Goal: Task Accomplishment & Management: Complete application form

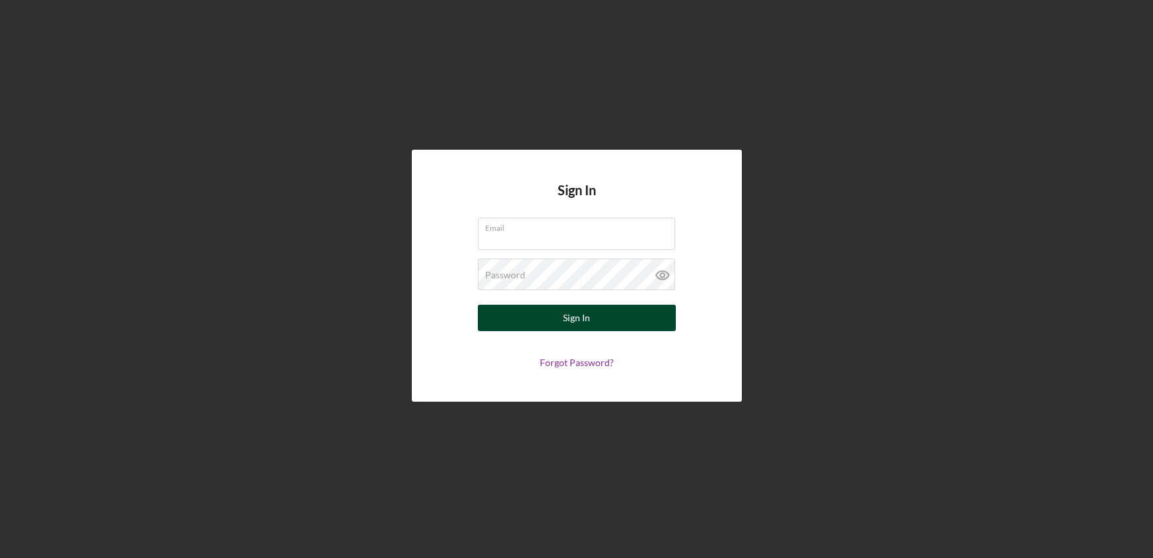
type input "[PERSON_NAME][EMAIL_ADDRESS][DOMAIN_NAME]"
click at [575, 323] on div "Sign In" at bounding box center [576, 318] width 27 height 26
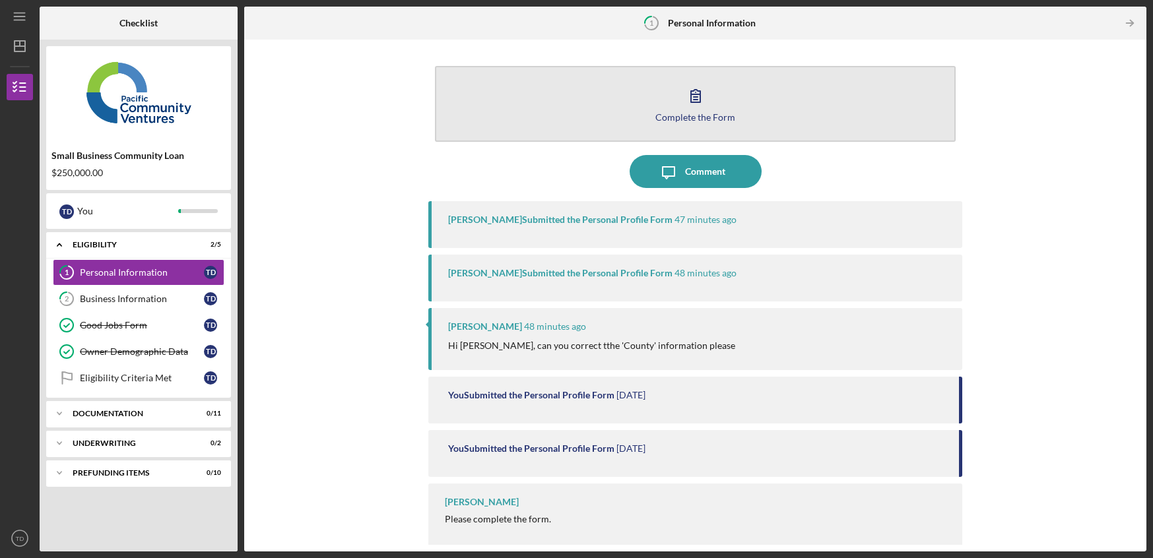
click at [679, 110] on icon "button" at bounding box center [695, 95] width 33 height 33
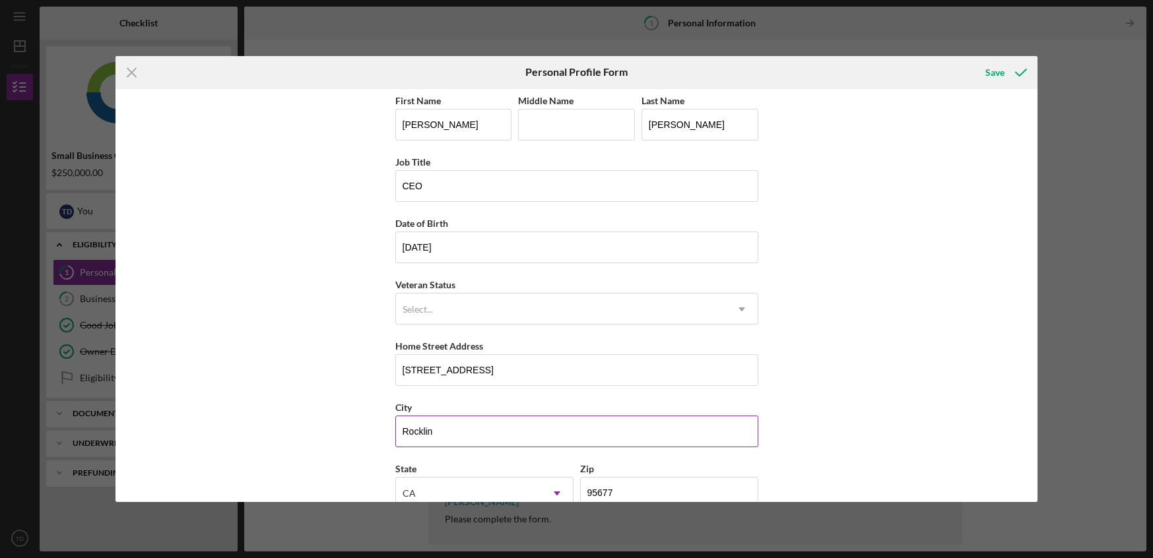
scroll to position [91, 0]
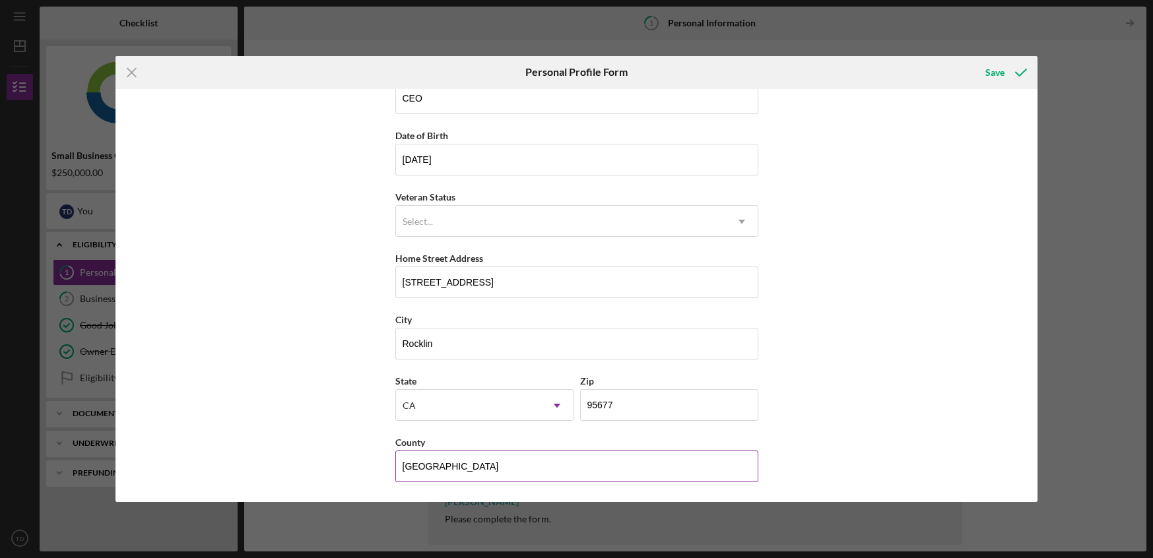
click at [446, 460] on input "[GEOGRAPHIC_DATA]" at bounding box center [576, 467] width 363 height 32
drag, startPoint x: 458, startPoint y: 465, endPoint x: 372, endPoint y: 465, distance: 85.8
click at [372, 465] on div "First Name [PERSON_NAME] Middle Name Last Name [PERSON_NAME] Title CEO Date of …" at bounding box center [576, 296] width 922 height 414
click at [842, 387] on div "First Name [PERSON_NAME] Middle Name Last Name [PERSON_NAME] Title CEO Date of …" at bounding box center [576, 296] width 922 height 414
click at [459, 470] on input "Placer [GEOGRAPHIC_DATA]" at bounding box center [576, 467] width 363 height 32
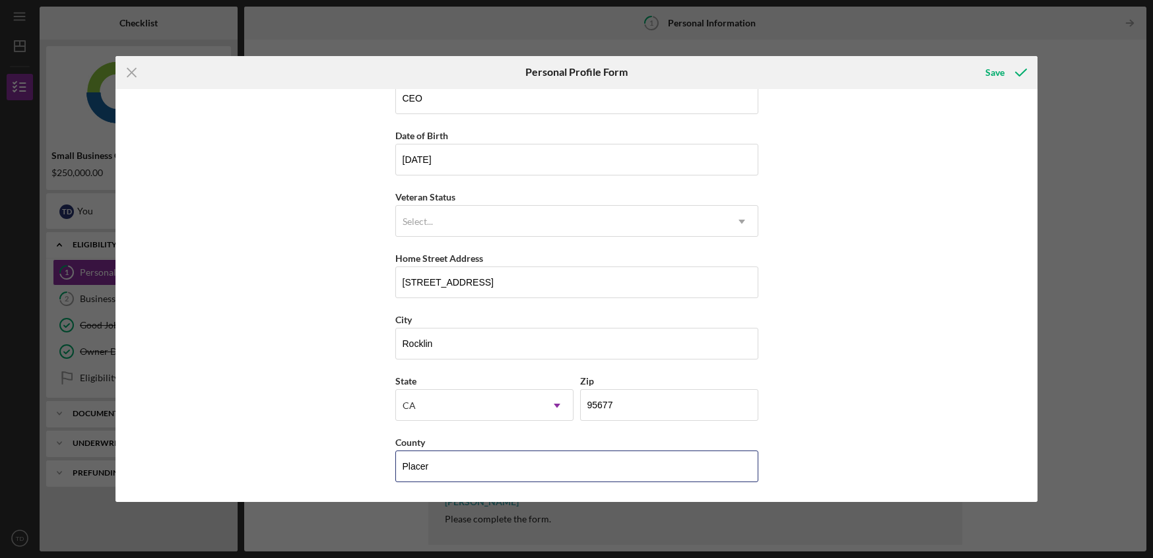
type input "Placer"
click at [824, 387] on div "First Name [PERSON_NAME] Middle Name Last Name [PERSON_NAME] Title CEO Date of …" at bounding box center [576, 296] width 922 height 414
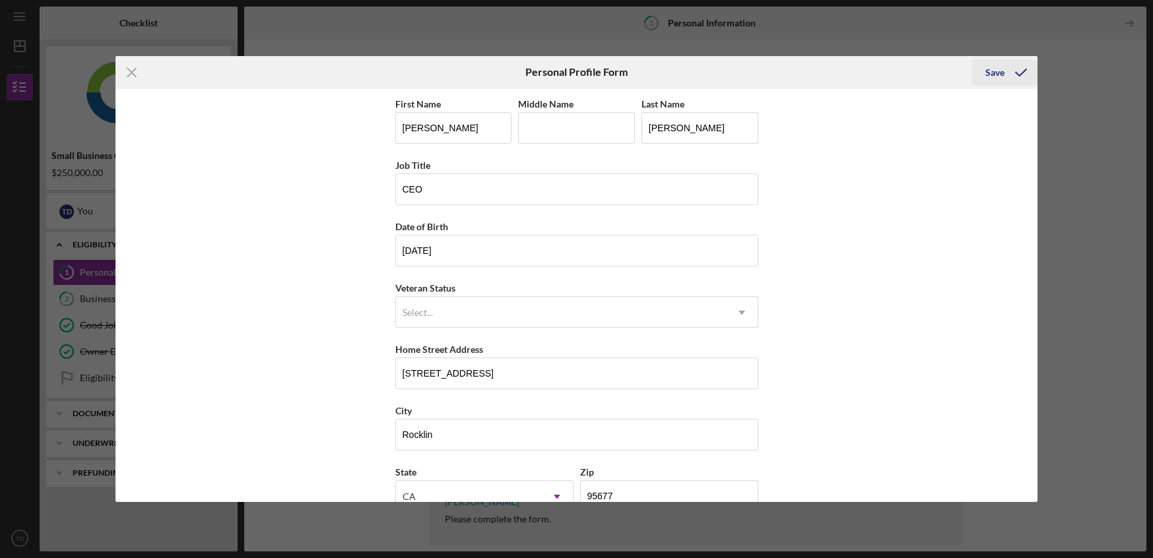
click at [996, 75] on div "Save" at bounding box center [994, 72] width 19 height 26
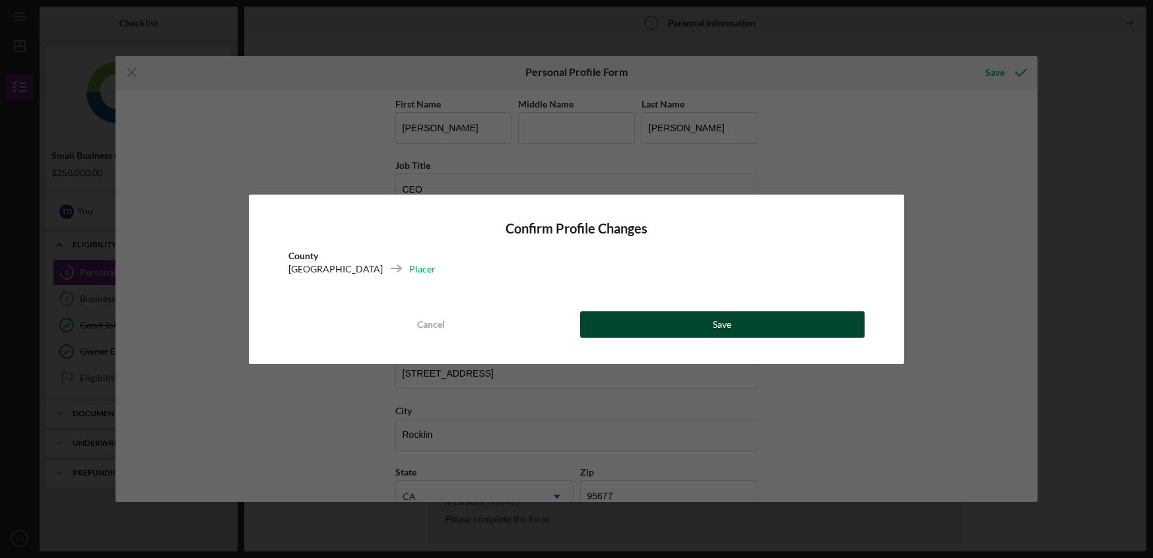
click at [707, 313] on button "Save" at bounding box center [722, 324] width 285 height 26
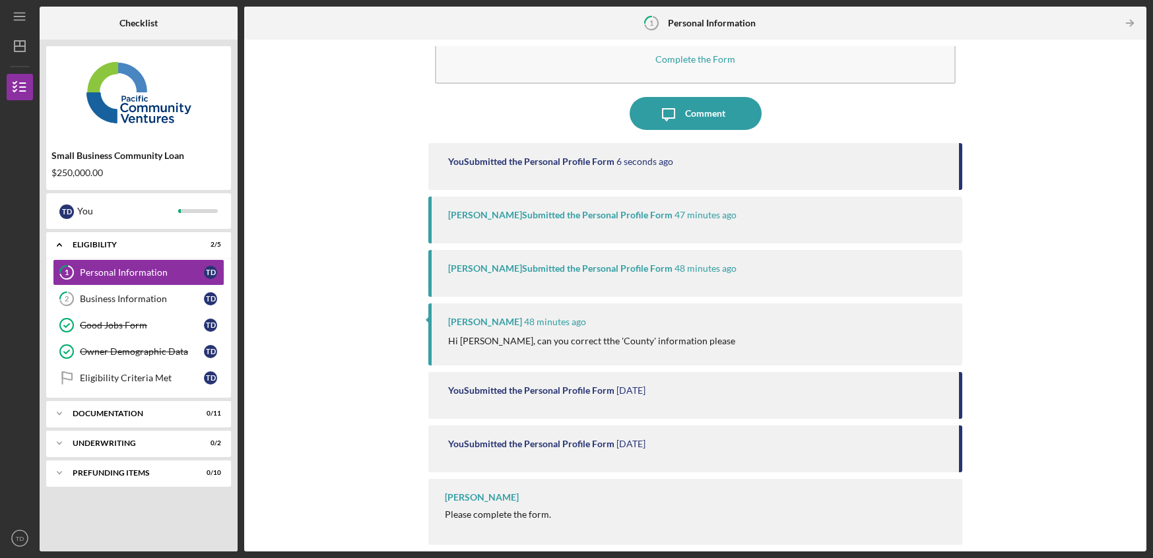
scroll to position [57, 0]
click at [670, 108] on icon "Icon/Message" at bounding box center [668, 114] width 33 height 33
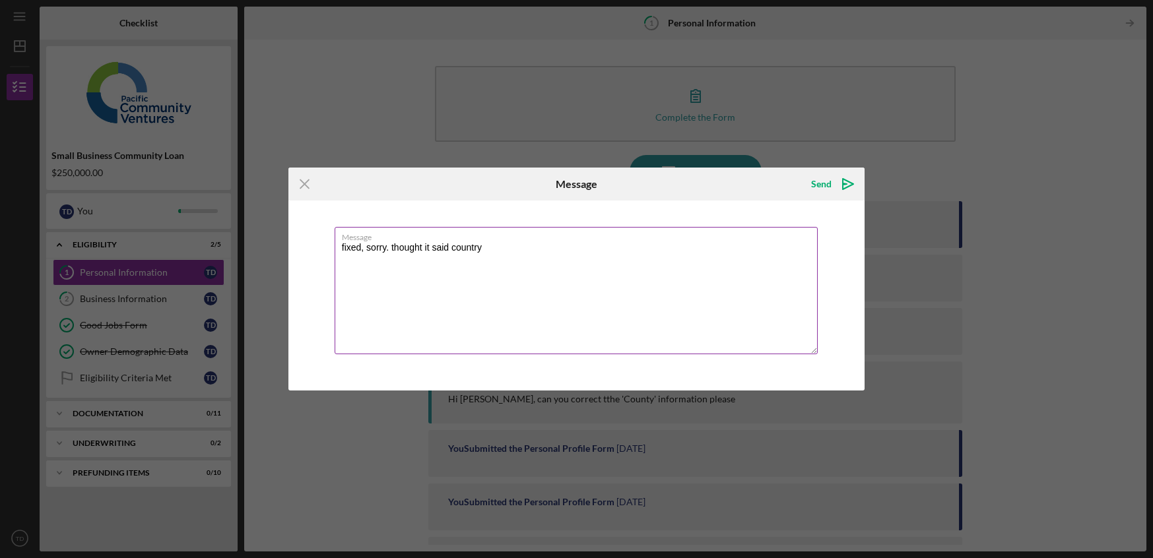
drag, startPoint x: 494, startPoint y: 248, endPoint x: 389, endPoint y: 249, distance: 104.3
click at [389, 249] on textarea "fixed, sorry. thought it said country" at bounding box center [577, 290] width 484 height 127
type textarea "fixed, sorry."
click at [818, 182] on div "Send" at bounding box center [821, 184] width 20 height 26
